Goal: Use online tool/utility: Use online tool/utility

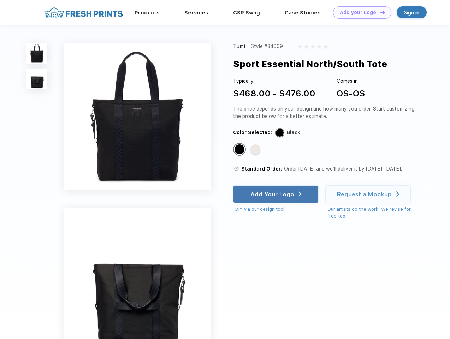
click at [360, 12] on link "Add your Logo Design Tool" at bounding box center [362, 12] width 58 height 12
click at [0, 0] on div "Design Tool" at bounding box center [0, 0] width 0 height 0
click at [379, 12] on link "Add your Logo Design Tool" at bounding box center [362, 12] width 58 height 12
click at [37, 53] on img at bounding box center [36, 53] width 21 height 21
click at [37, 79] on img at bounding box center [36, 79] width 21 height 21
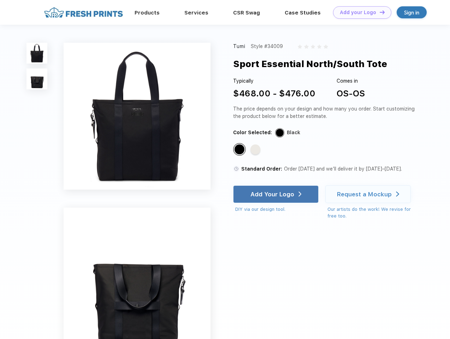
click at [240, 150] on div "Standard Color" at bounding box center [240, 149] width 10 height 10
click at [256, 150] on div "Standard Color" at bounding box center [255, 149] width 10 height 10
click at [277, 194] on div "Add Your Logo" at bounding box center [272, 194] width 44 height 7
click at [369, 194] on div "Request a Mockup" at bounding box center [364, 194] width 55 height 7
